Goal: Task Accomplishment & Management: Manage account settings

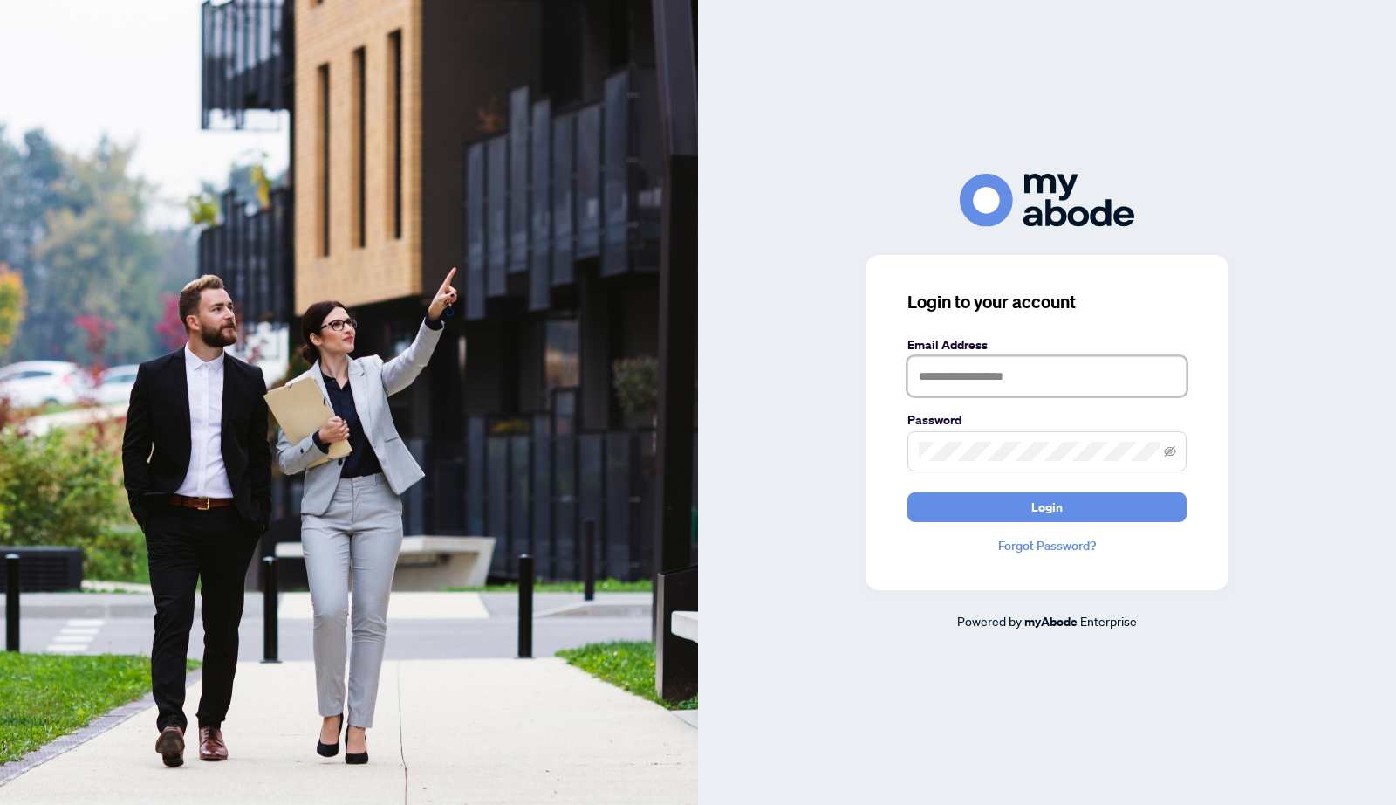
type input "**********"
click at [1065, 505] on button "Login" at bounding box center [1047, 507] width 279 height 30
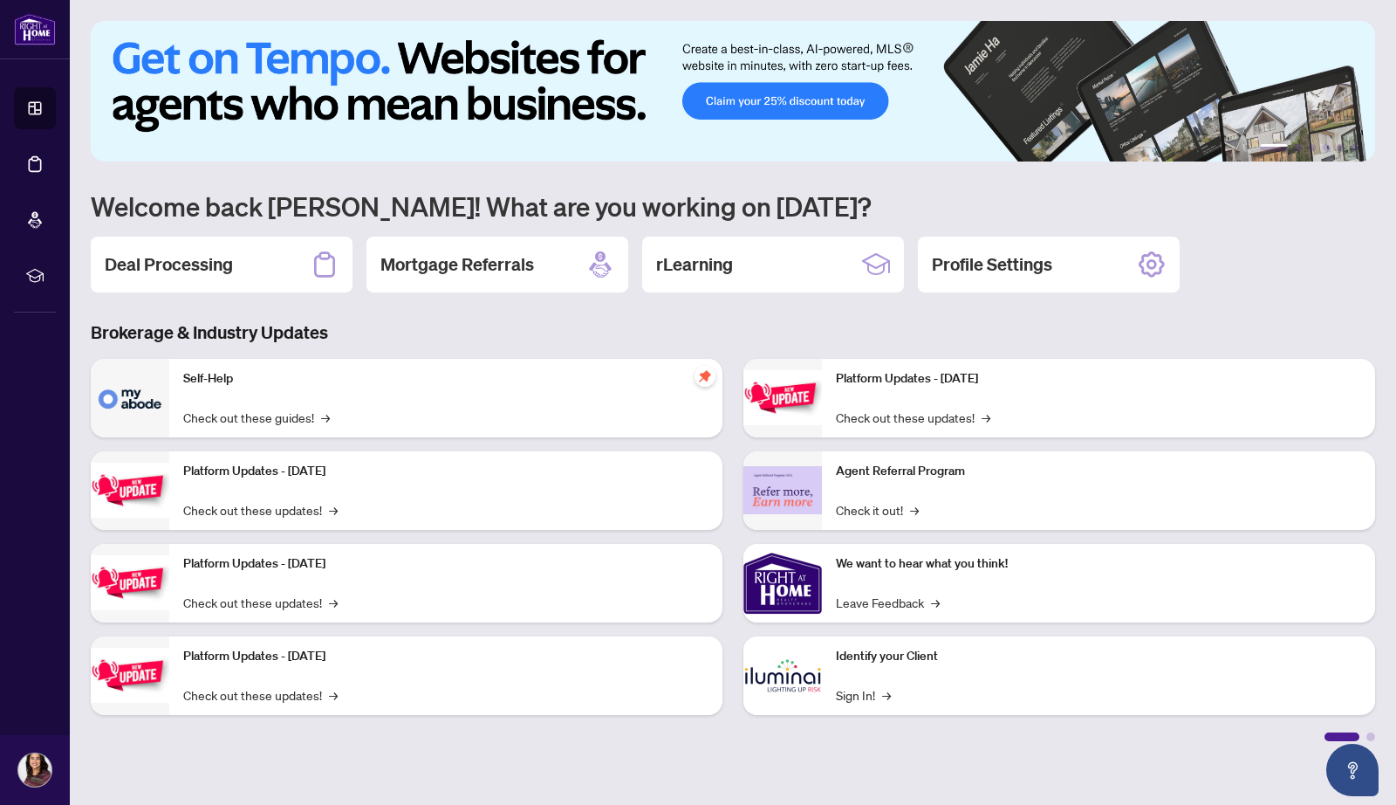
click at [176, 254] on h2 "Deal Processing" at bounding box center [169, 264] width 128 height 24
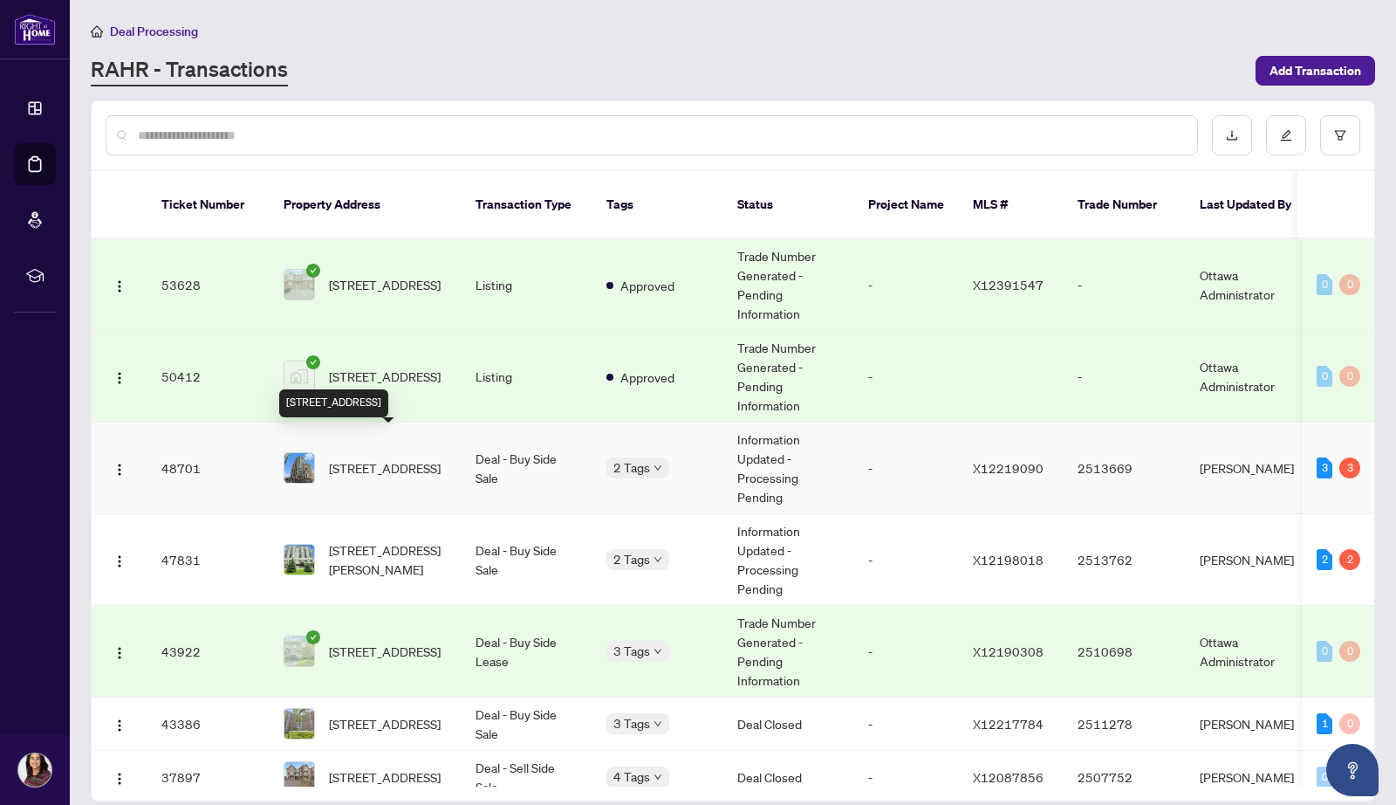
click at [366, 458] on span "[STREET_ADDRESS]" at bounding box center [385, 467] width 112 height 19
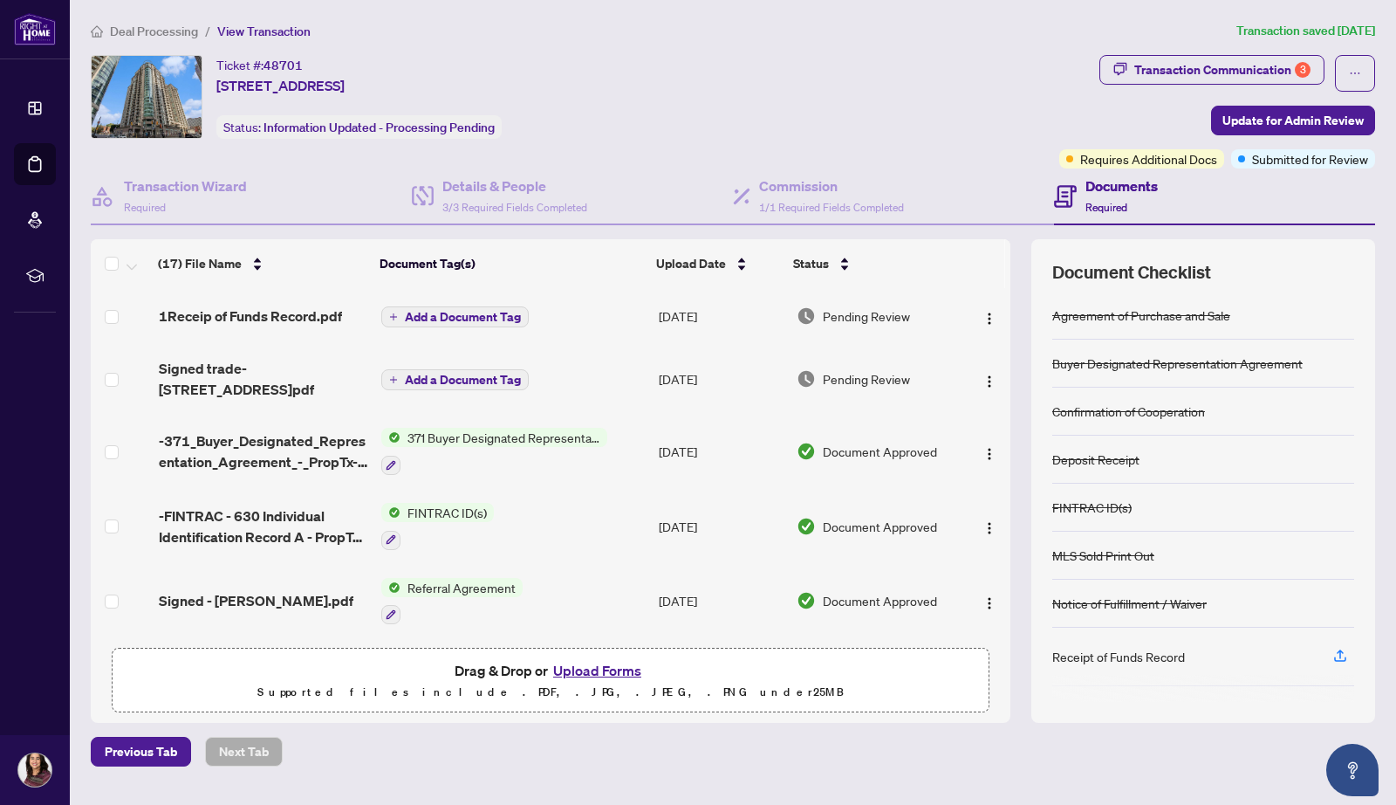
click at [1254, 68] on div "Transaction Communication 3" at bounding box center [1222, 70] width 176 height 28
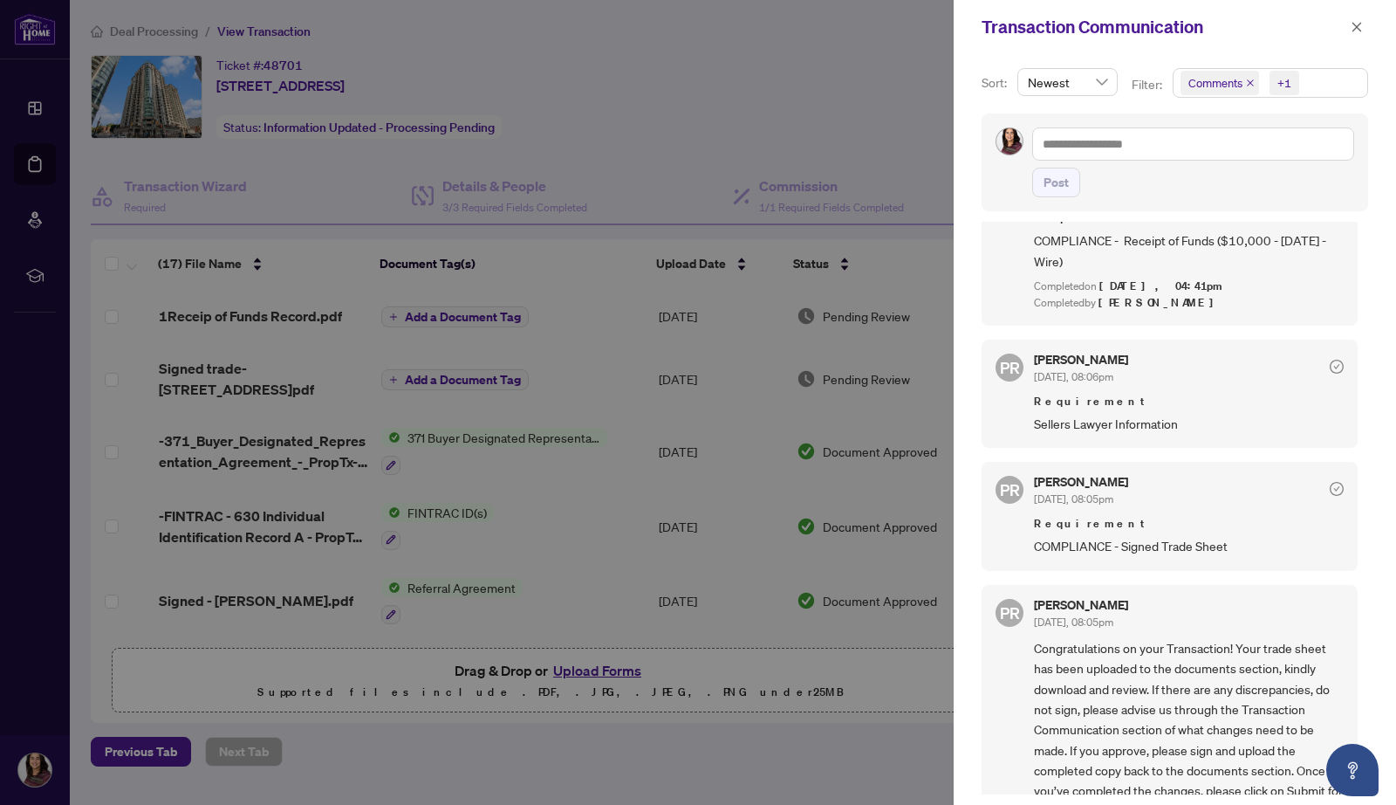
scroll to position [848, 0]
